Goal: Information Seeking & Learning: Check status

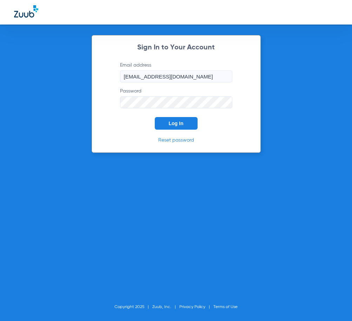
click at [194, 119] on button "Log In" at bounding box center [176, 123] width 43 height 13
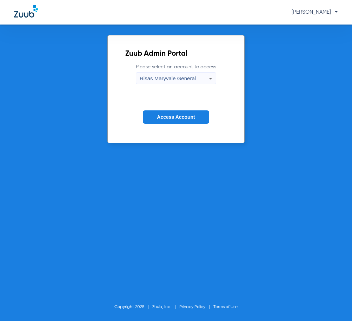
click at [194, 119] on span "Access Account" at bounding box center [176, 117] width 38 height 6
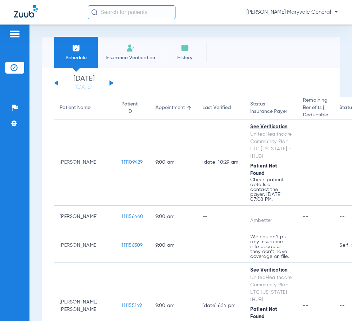
click at [120, 12] on input "text" at bounding box center [132, 12] width 88 height 14
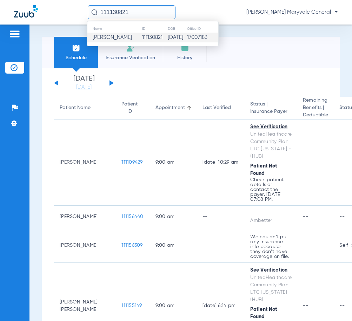
type input "111130821"
click at [118, 35] on span "[PERSON_NAME]" at bounding box center [112, 37] width 39 height 5
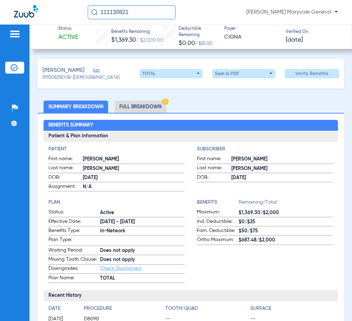
click at [145, 107] on li "Full Breakdown" at bounding box center [140, 107] width 52 height 12
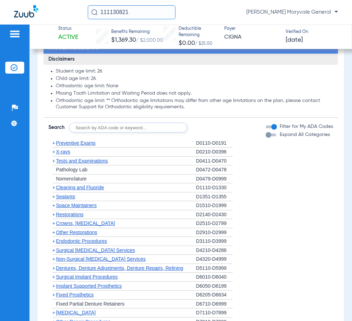
scroll to position [776, 0]
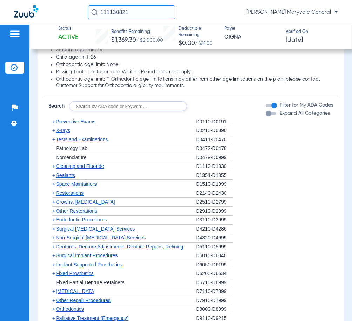
click at [106, 105] on input "text" at bounding box center [128, 106] width 118 height 10
click at [106, 107] on input "text" at bounding box center [128, 106] width 118 height 10
type input "D6010"
click at [217, 111] on button "Search" at bounding box center [213, 106] width 28 height 10
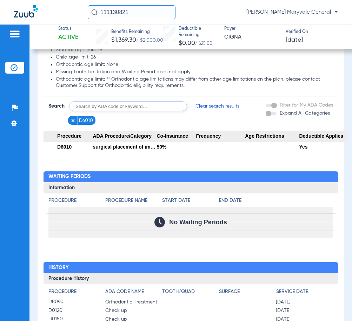
click at [91, 108] on input "text" at bounding box center [128, 106] width 118 height 10
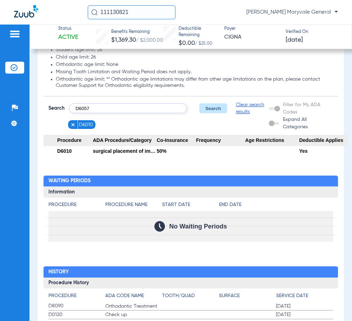
type input "D6057"
click at [207, 113] on button "Search" at bounding box center [213, 108] width 28 height 10
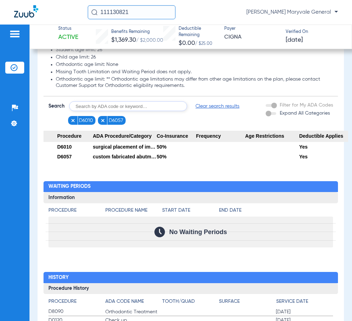
click at [84, 107] on input "text" at bounding box center [128, 106] width 118 height 10
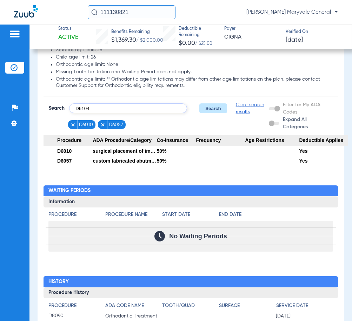
type input "D6104"
click at [215, 112] on button "Search" at bounding box center [213, 108] width 28 height 10
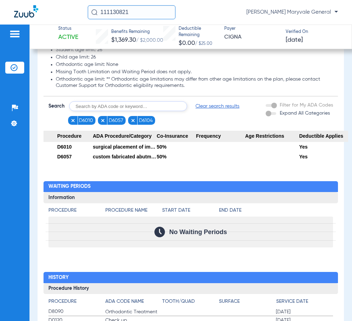
click at [134, 122] on img at bounding box center [132, 120] width 5 height 5
click at [102, 123] on img at bounding box center [102, 120] width 5 height 5
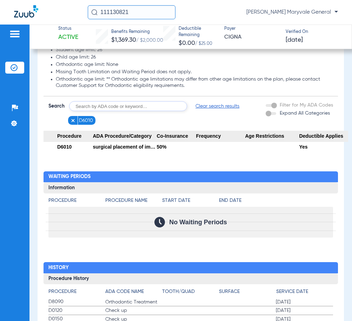
click at [73, 123] on img at bounding box center [72, 120] width 5 height 5
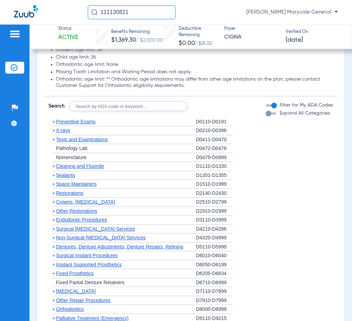
click at [90, 111] on input "text" at bounding box center [128, 106] width 118 height 10
type input "D7953"
click at [206, 108] on button "Search" at bounding box center [213, 106] width 28 height 10
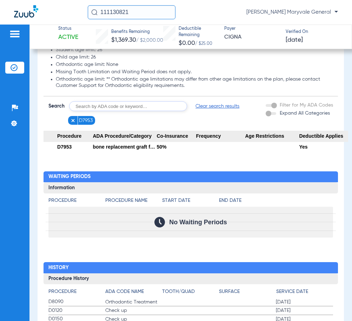
click at [73, 123] on img at bounding box center [72, 120] width 5 height 5
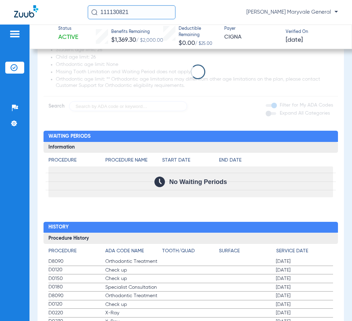
click at [82, 111] on app-loading-indicator at bounding box center [190, 71] width 294 height 79
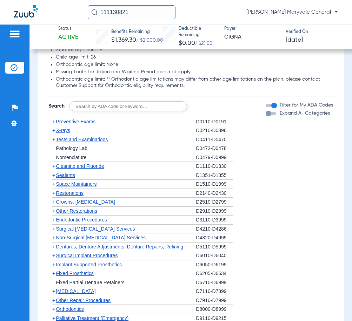
click at [121, 111] on input "text" at bounding box center [128, 106] width 118 height 10
type input "D3428"
click at [204, 107] on button "Search" at bounding box center [213, 106] width 28 height 10
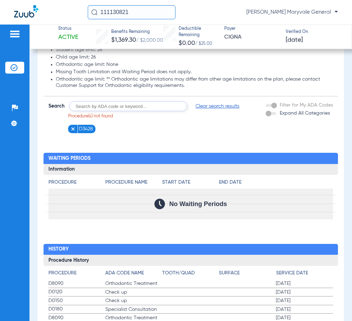
click at [83, 110] on input "text" at bounding box center [128, 106] width 118 height 10
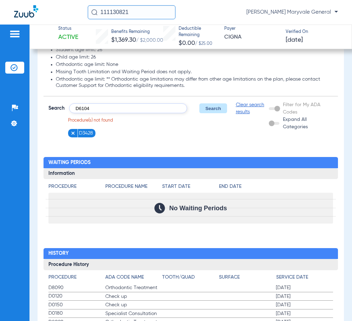
type input "D6104"
click at [211, 113] on button "Search" at bounding box center [213, 108] width 28 height 10
